Goal: Information Seeking & Learning: Learn about a topic

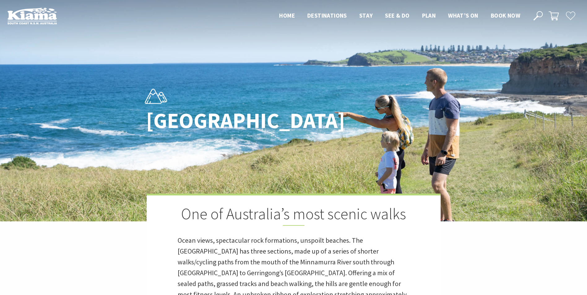
scroll to position [201, 595]
click at [527, 92] on img at bounding box center [293, 111] width 587 height 222
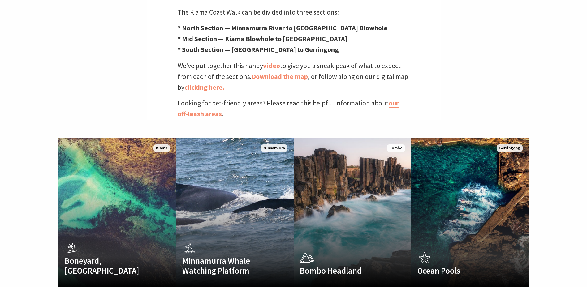
scroll to position [278, 0]
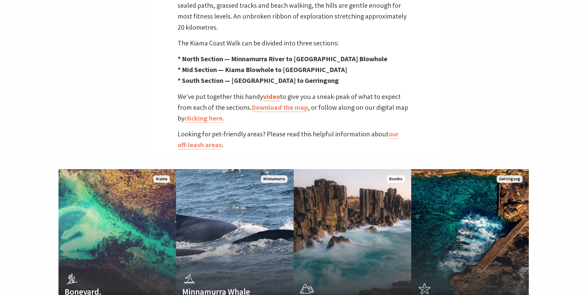
drag, startPoint x: 266, startPoint y: 84, endPoint x: 278, endPoint y: 84, distance: 12.4
click at [266, 92] on link "video" at bounding box center [271, 96] width 17 height 9
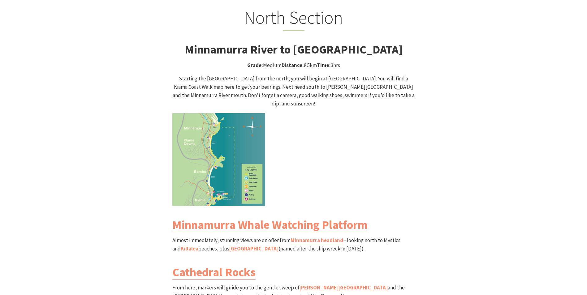
scroll to position [619, 0]
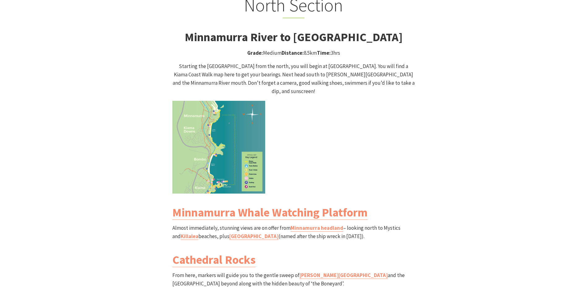
click at [215, 112] on img at bounding box center [218, 147] width 93 height 93
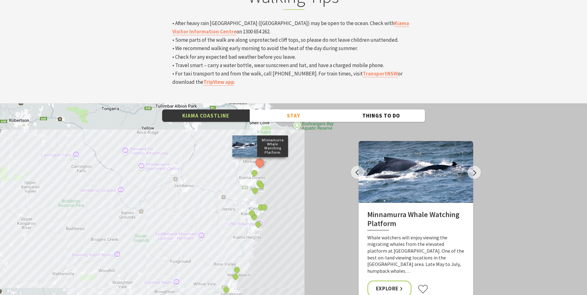
scroll to position [2104, 0]
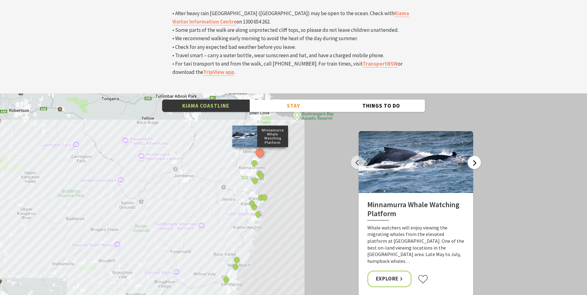
click at [473, 156] on button "Next" at bounding box center [474, 162] width 13 height 13
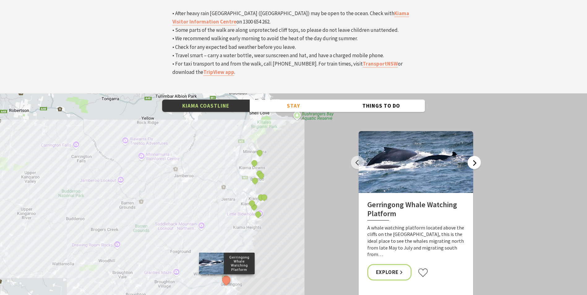
click at [473, 156] on button "Next" at bounding box center [474, 162] width 13 height 13
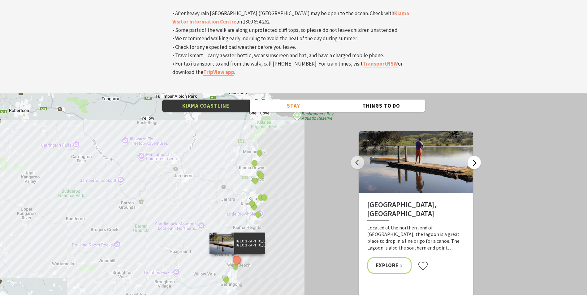
click at [473, 156] on button "Next" at bounding box center [474, 162] width 13 height 13
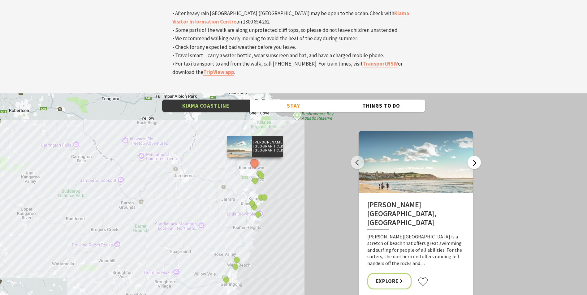
click at [473, 156] on button "Next" at bounding box center [474, 162] width 13 height 13
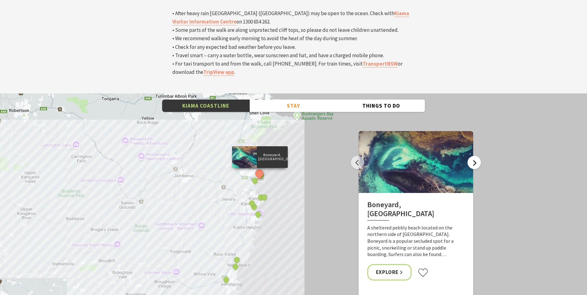
click at [470, 156] on button "Next" at bounding box center [474, 162] width 13 height 13
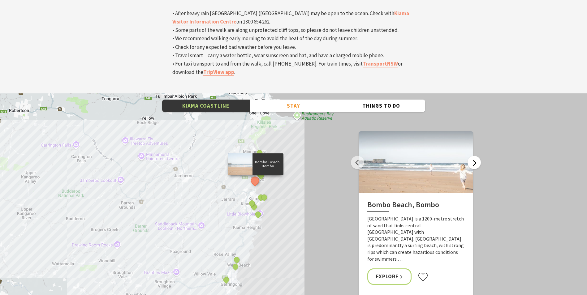
click at [470, 156] on button "Next" at bounding box center [474, 162] width 13 height 13
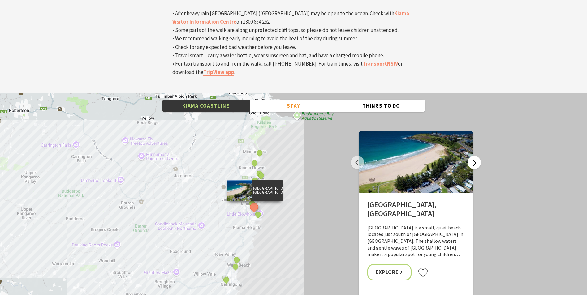
click at [470, 156] on button "Next" at bounding box center [474, 162] width 13 height 13
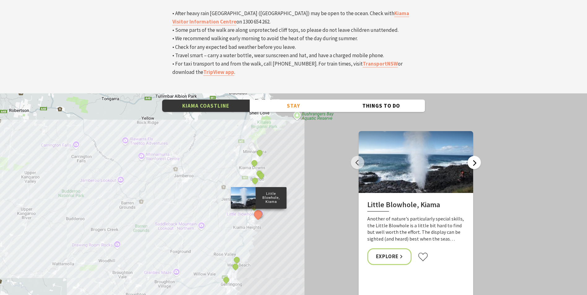
click at [470, 156] on button "Next" at bounding box center [474, 162] width 13 height 13
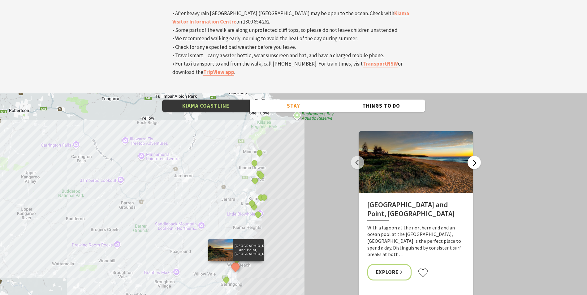
click at [470, 156] on button "Next" at bounding box center [474, 162] width 13 height 13
